Goal: Information Seeking & Learning: Find specific fact

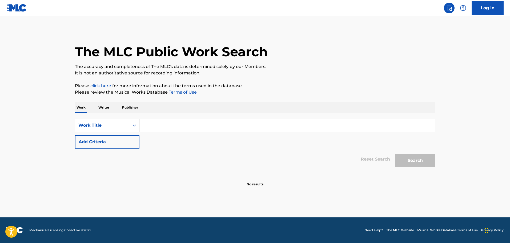
click at [158, 127] on input "Search Form" at bounding box center [287, 125] width 296 height 13
type input "to all of you"
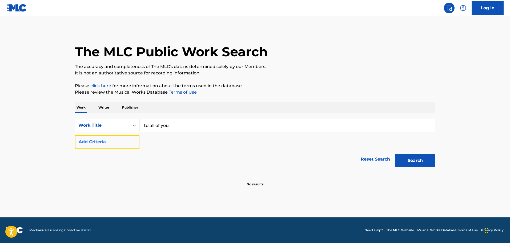
click at [128, 144] on button "Add Criteria" at bounding box center [107, 141] width 65 height 13
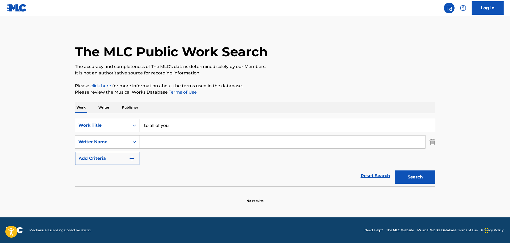
click at [157, 142] on input "Search Form" at bounding box center [282, 141] width 286 height 13
type input "morali"
click at [396, 170] on button "Search" at bounding box center [416, 176] width 40 height 13
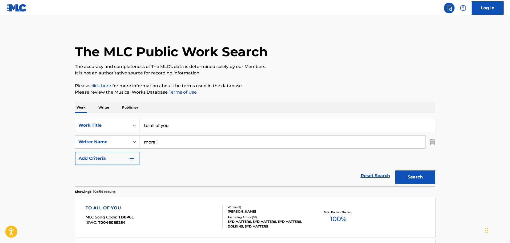
click at [189, 210] on div "TO ALL OF YOU MLC Song Code : TD8P6L ISWC : T0046089284" at bounding box center [154, 217] width 137 height 24
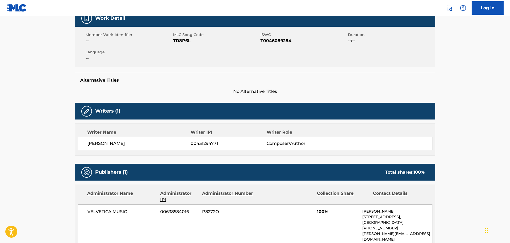
scroll to position [78, 0]
